Goal: Information Seeking & Learning: Understand process/instructions

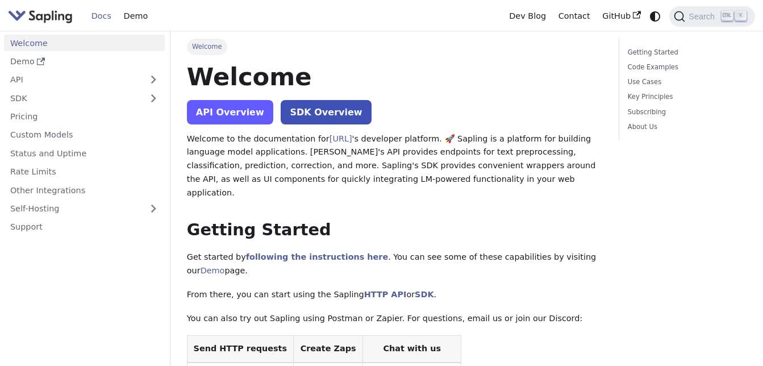
click at [242, 117] on link "API Overview" at bounding box center [230, 112] width 86 height 24
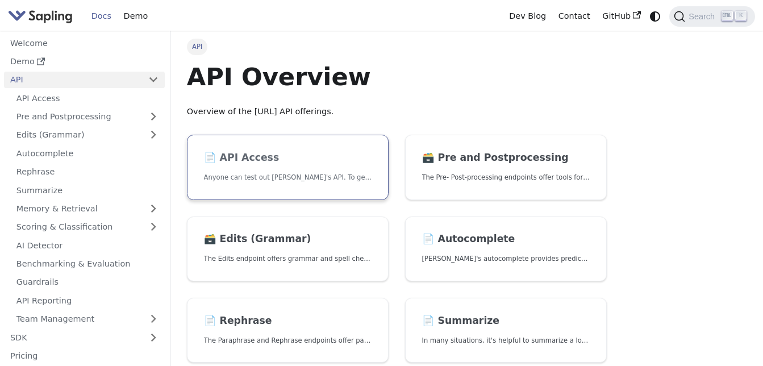
click at [330, 152] on h2 "📄️ API Access" at bounding box center [288, 158] width 168 height 12
